Goal: Task Accomplishment & Management: Manage account settings

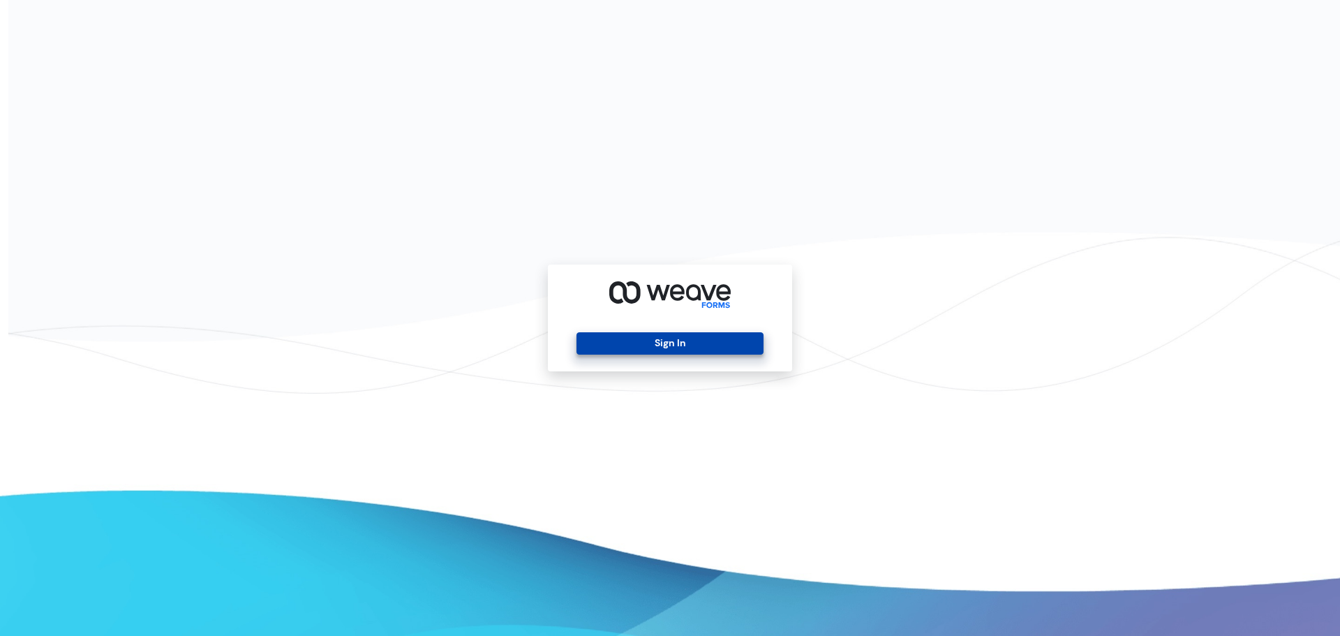
click at [590, 341] on button "Sign In" at bounding box center [669, 343] width 186 height 22
